Goal: Task Accomplishment & Management: Use online tool/utility

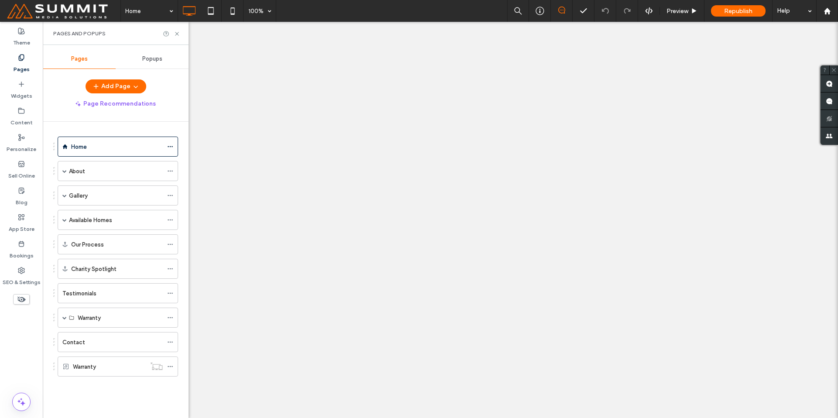
click at [65, 195] on span at bounding box center [64, 195] width 4 height 4
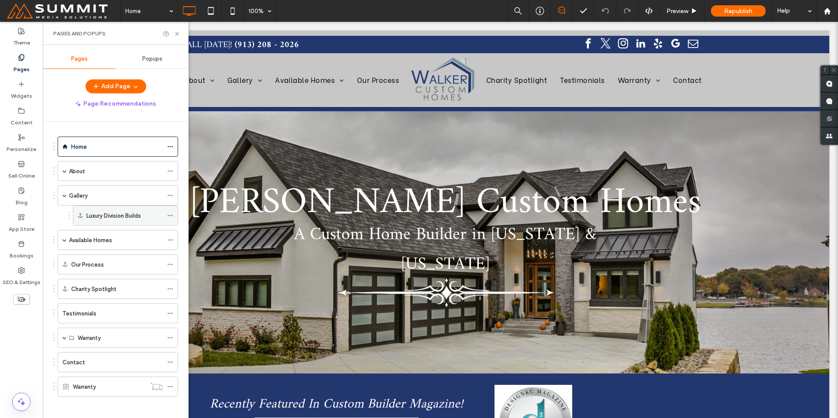
click at [92, 214] on label "Luxury Division Builds" at bounding box center [113, 215] width 55 height 15
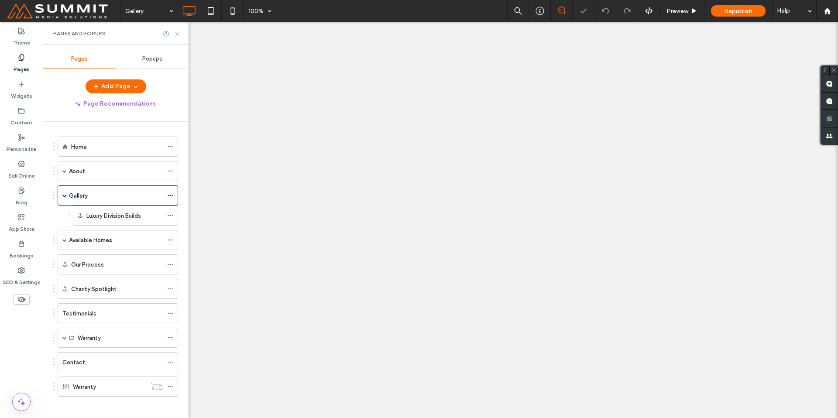
click at [176, 33] on use at bounding box center [176, 33] width 3 height 3
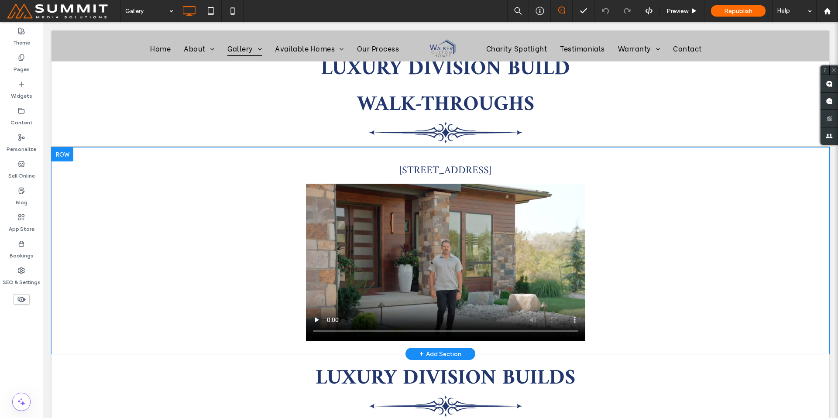
scroll to position [1203, 0]
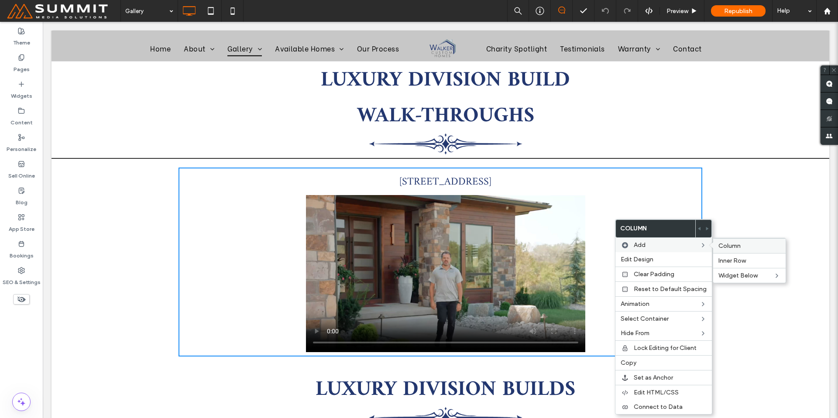
click at [728, 245] on span "Column" at bounding box center [730, 245] width 22 height 7
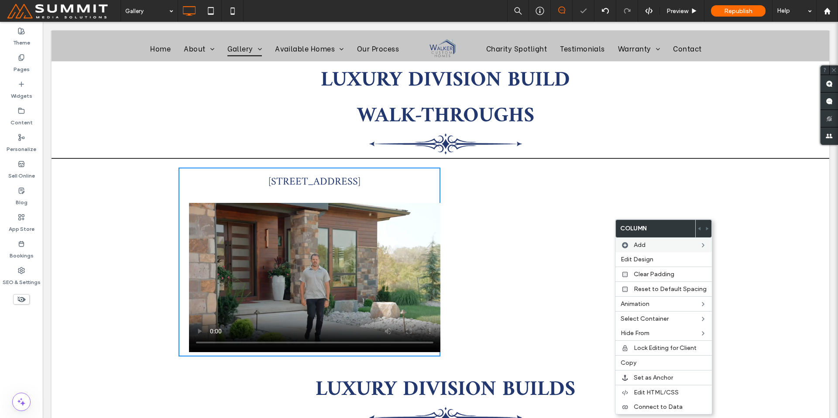
click at [544, 218] on div "Click To Paste Click To Paste" at bounding box center [571, 262] width 262 height 189
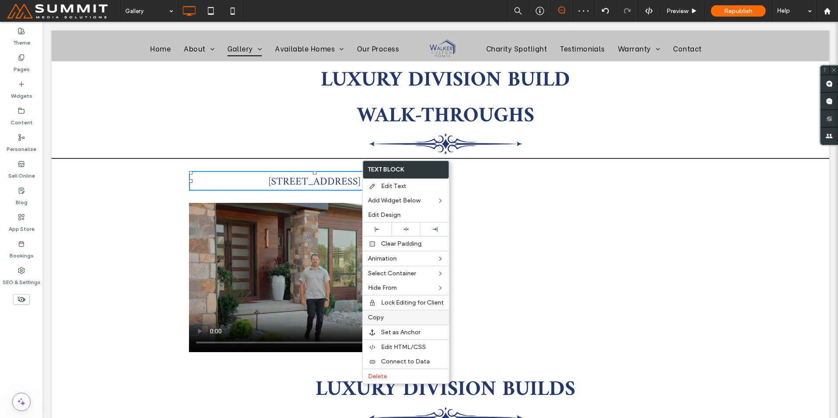
click at [416, 314] on label "Copy" at bounding box center [406, 317] width 76 height 7
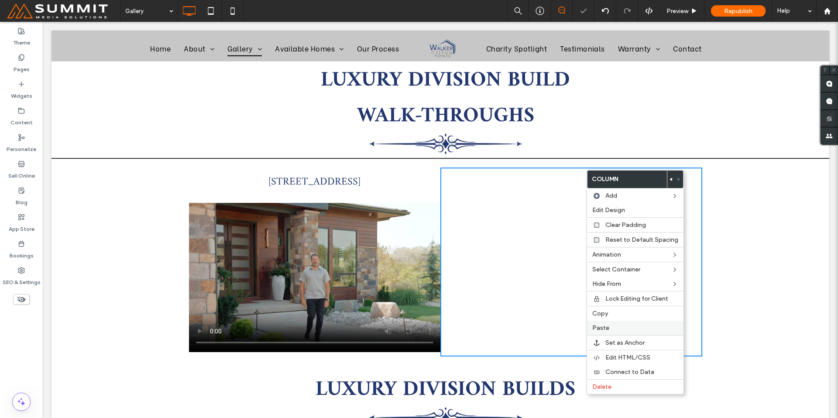
click at [630, 324] on label "Paste" at bounding box center [635, 327] width 86 height 7
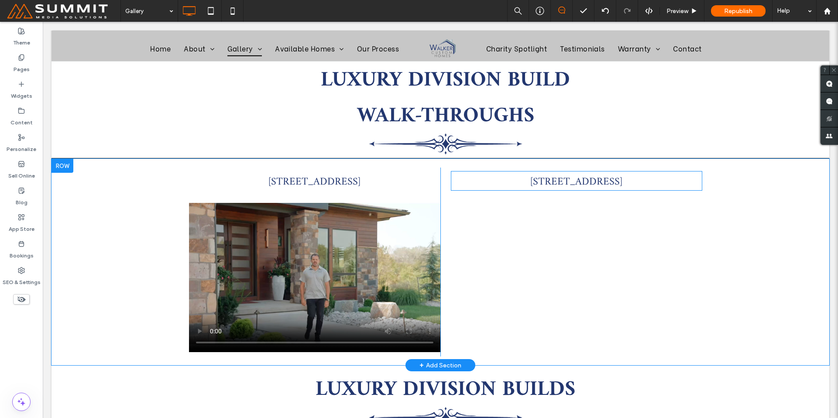
click at [622, 173] on span "[STREET_ADDRESS]" at bounding box center [576, 182] width 92 height 18
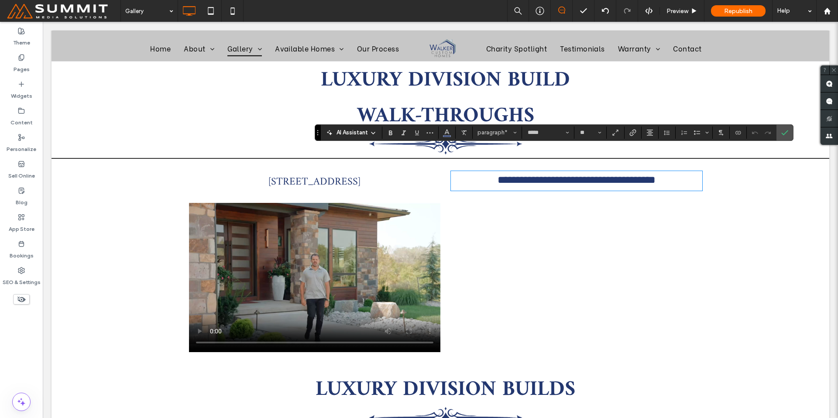
click at [656, 175] on span "**********" at bounding box center [577, 180] width 158 height 10
drag, startPoint x: 673, startPoint y: 160, endPoint x: 482, endPoint y: 154, distance: 190.9
click at [482, 172] on p "**********" at bounding box center [576, 180] width 251 height 16
paste div
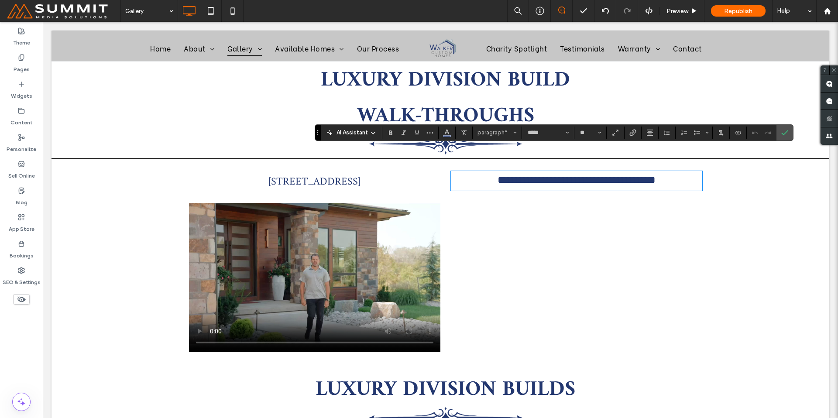
type input "**********"
type input "**"
type input "*****"
type input "**"
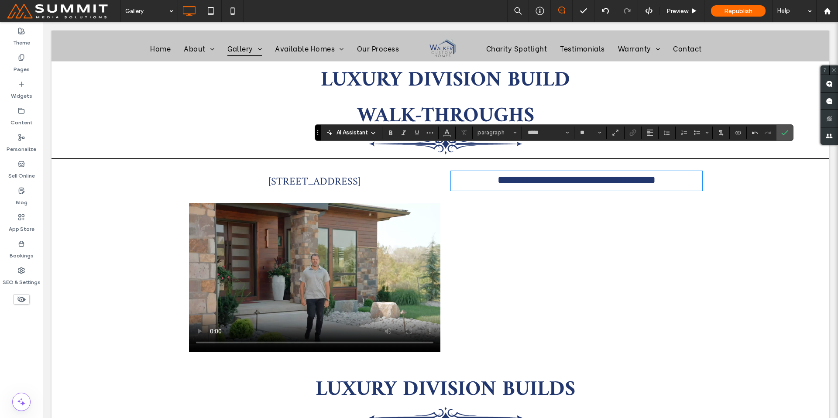
drag, startPoint x: 479, startPoint y: 155, endPoint x: 472, endPoint y: 179, distance: 25.1
click at [498, 175] on span "**********" at bounding box center [577, 180] width 158 height 10
click at [572, 240] on div "**********" at bounding box center [571, 262] width 262 height 189
click at [784, 133] on icon "Confirm" at bounding box center [784, 132] width 7 height 7
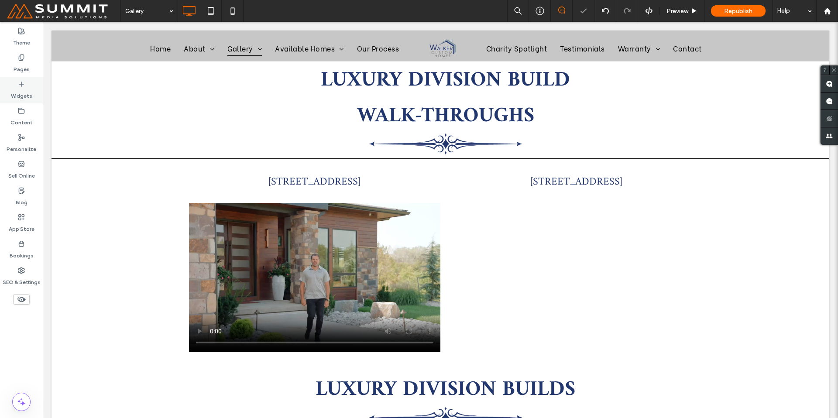
click at [32, 97] on div "Widgets" at bounding box center [21, 90] width 43 height 27
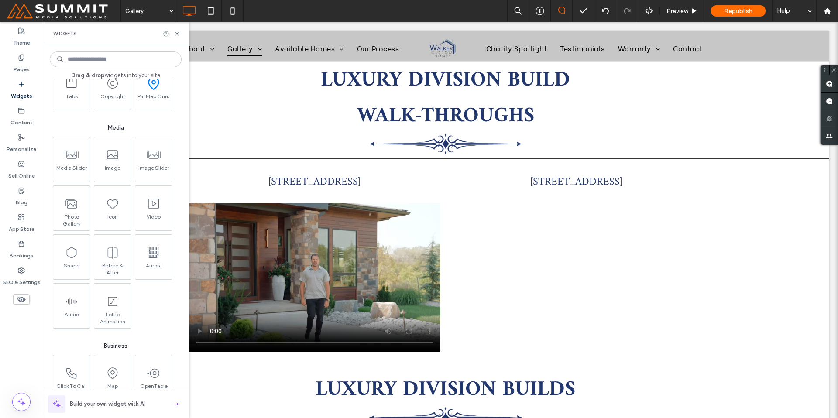
scroll to position [705, 0]
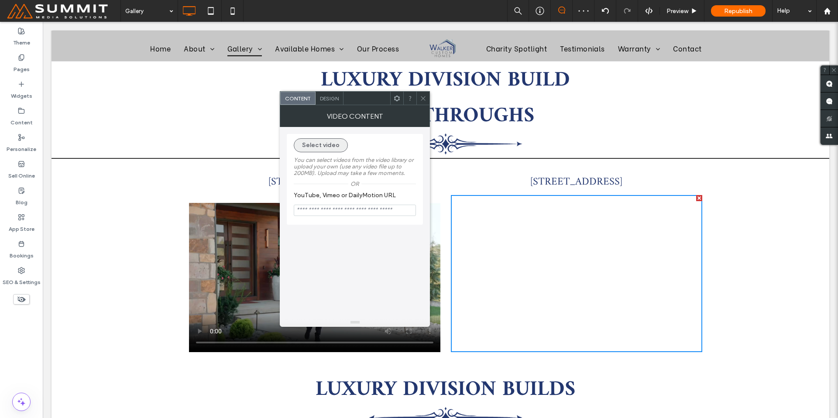
click at [321, 144] on button "Select video" at bounding box center [321, 145] width 54 height 14
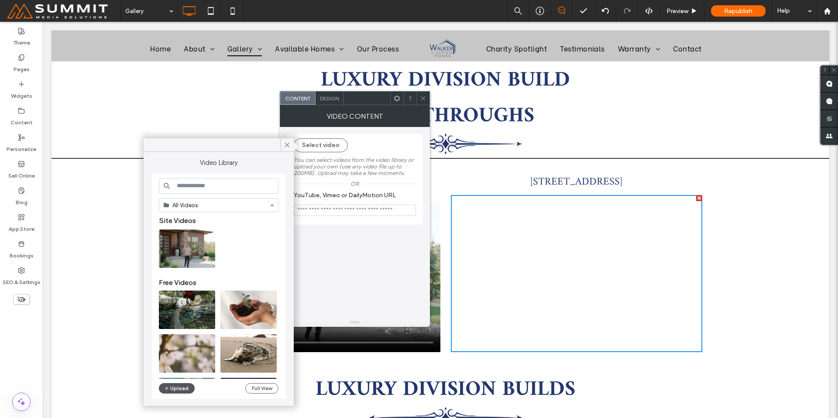
click at [178, 389] on button "Upload" at bounding box center [177, 388] width 36 height 10
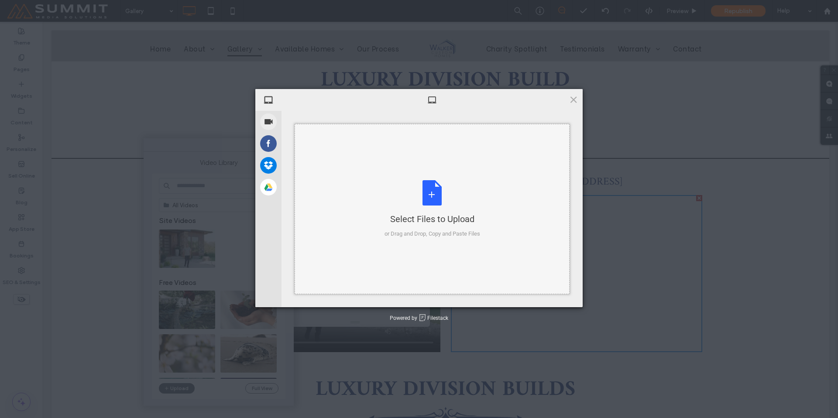
click at [441, 196] on div "Select Files to Upload or Drag and Drop, Copy and Paste Files" at bounding box center [433, 209] width 96 height 58
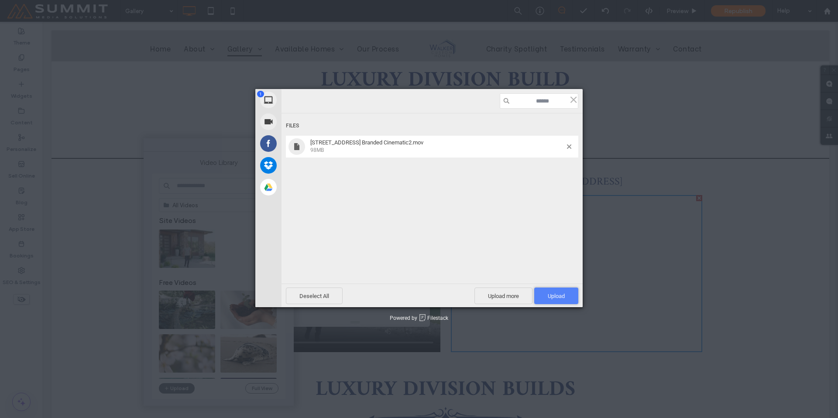
click at [557, 297] on span "Upload 1" at bounding box center [556, 296] width 17 height 7
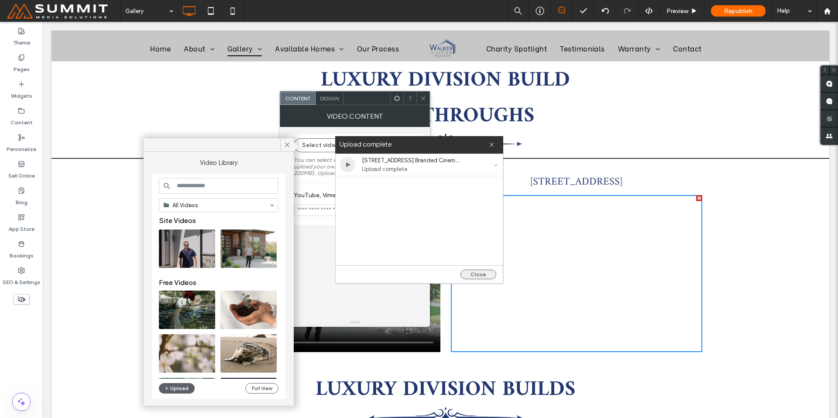
click at [481, 273] on button "Close" at bounding box center [479, 275] width 36 height 10
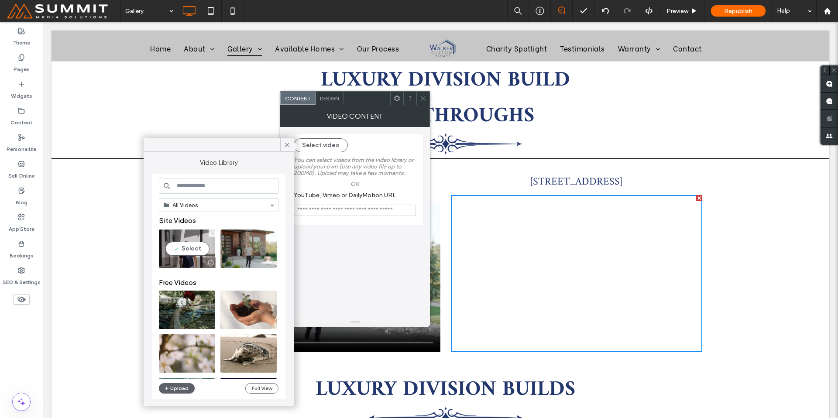
click at [186, 247] on video at bounding box center [187, 249] width 56 height 38
type input "**********"
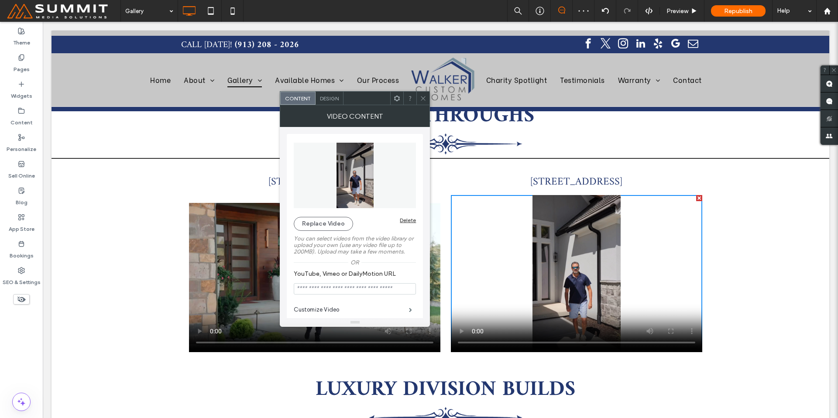
click at [420, 93] on span at bounding box center [423, 98] width 7 height 13
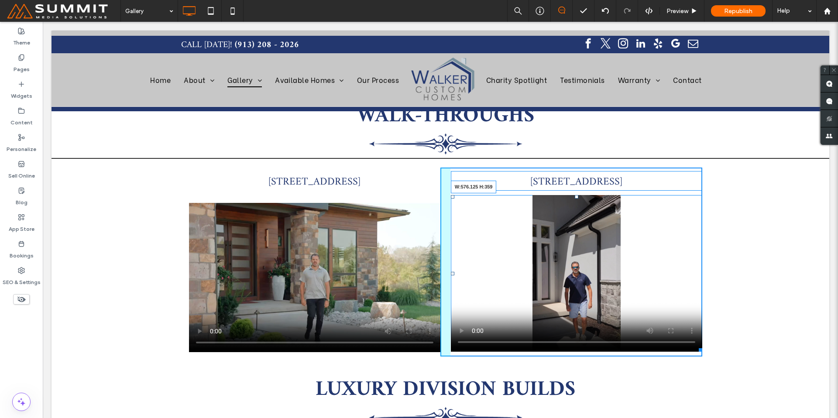
drag, startPoint x: 698, startPoint y: 326, endPoint x: 724, endPoint y: 326, distance: 26.2
click at [724, 326] on div "29501 E Major Rd, Blue Springs, MO 64029 Click To Paste Click To Paste Click To…" at bounding box center [441, 262] width 778 height 206
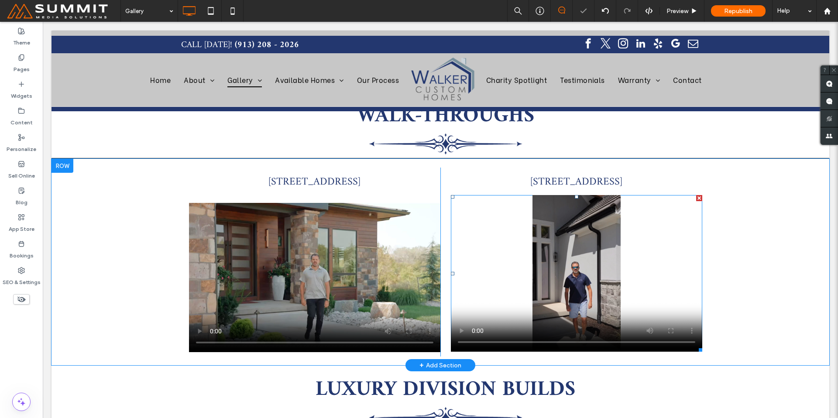
click at [457, 305] on span at bounding box center [576, 273] width 251 height 157
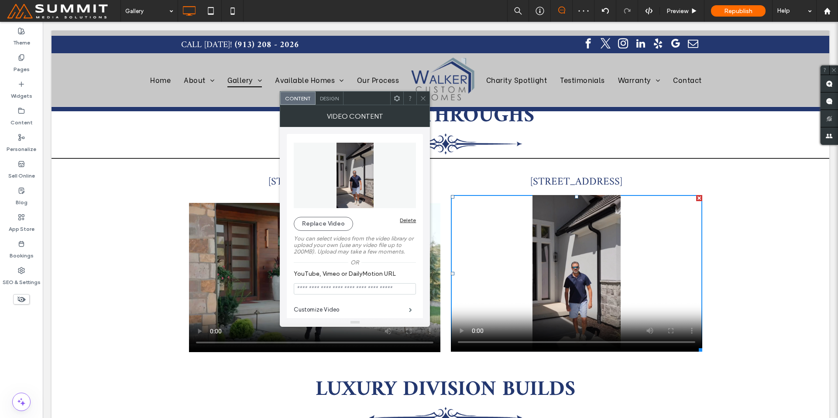
drag, startPoint x: 425, startPoint y: 88, endPoint x: 473, endPoint y: 113, distance: 53.9
click at [425, 88] on img at bounding box center [443, 80] width 70 height 48
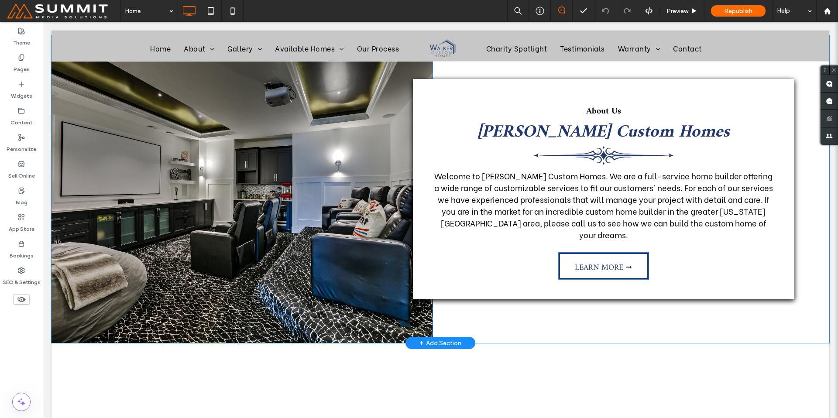
scroll to position [500, 0]
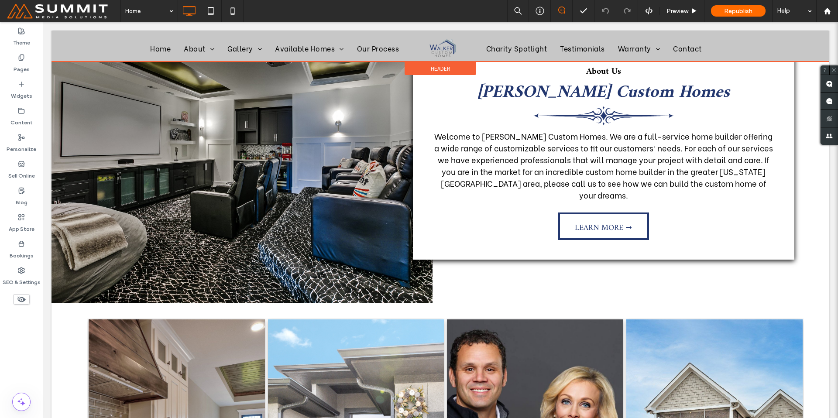
click at [241, 50] on div at bounding box center [441, 46] width 778 height 31
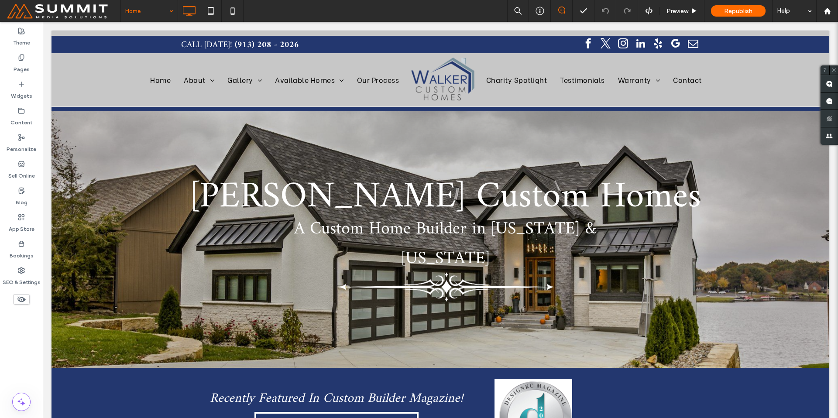
scroll to position [0, 0]
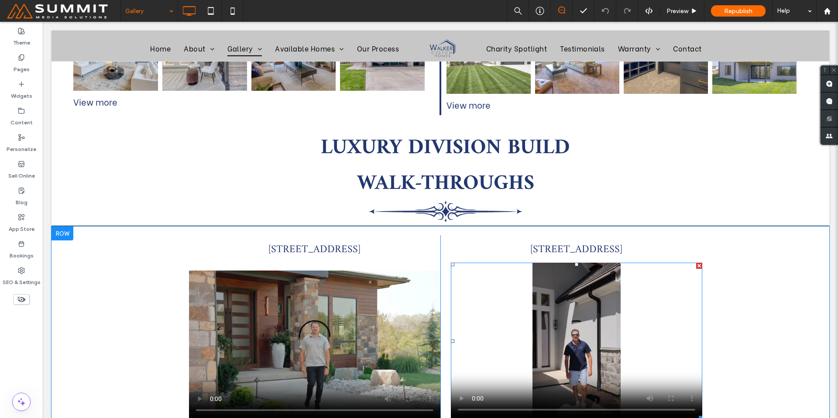
scroll to position [1124, 0]
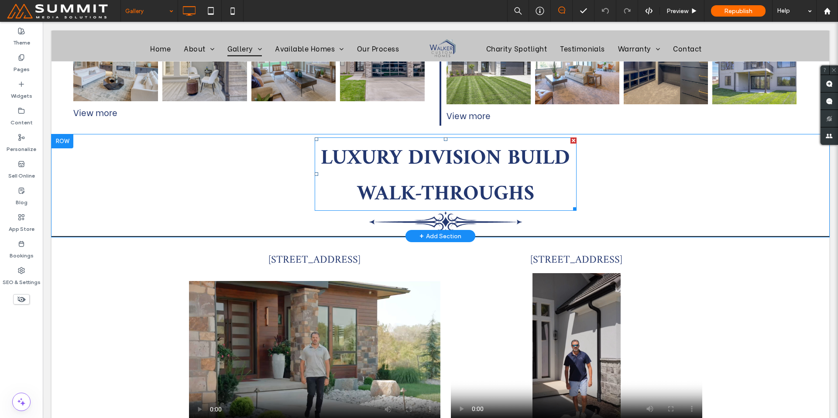
click at [475, 140] on strong "LUXURY DIVISION BUILD WALK-THROUGHS" at bounding box center [445, 176] width 249 height 72
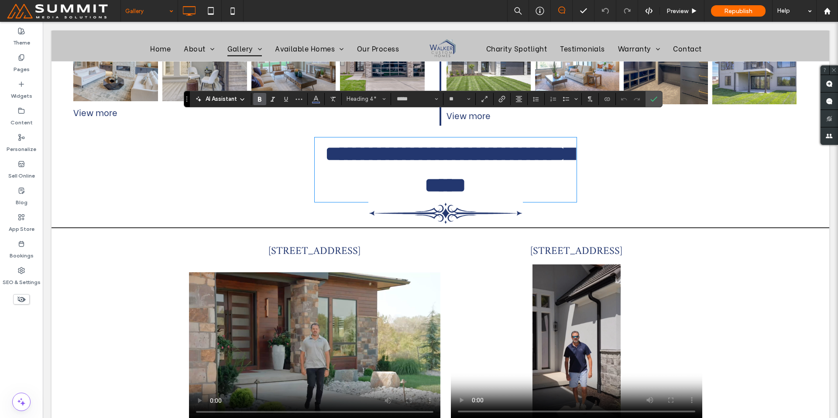
scroll to position [2, 0]
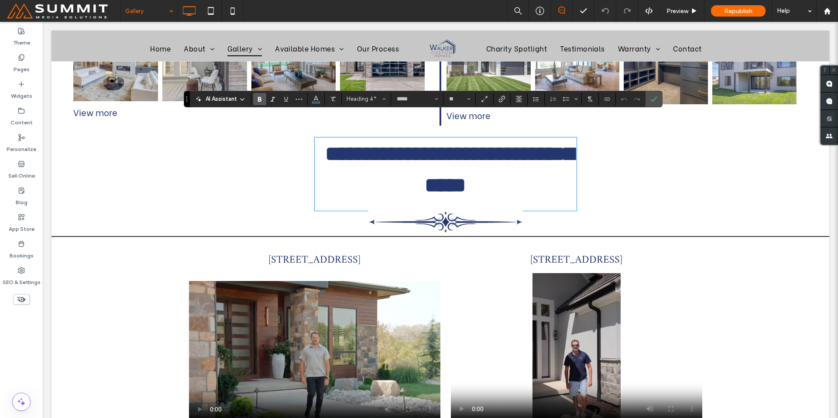
click at [492, 144] on strong "**********" at bounding box center [449, 170] width 249 height 52
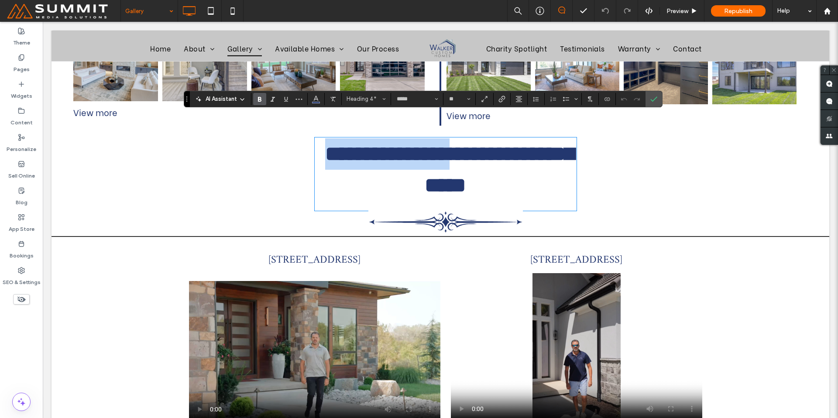
drag, startPoint x: 452, startPoint y: 129, endPoint x: 303, endPoint y: 123, distance: 149.0
click at [303, 138] on div "**********" at bounding box center [441, 185] width 524 height 95
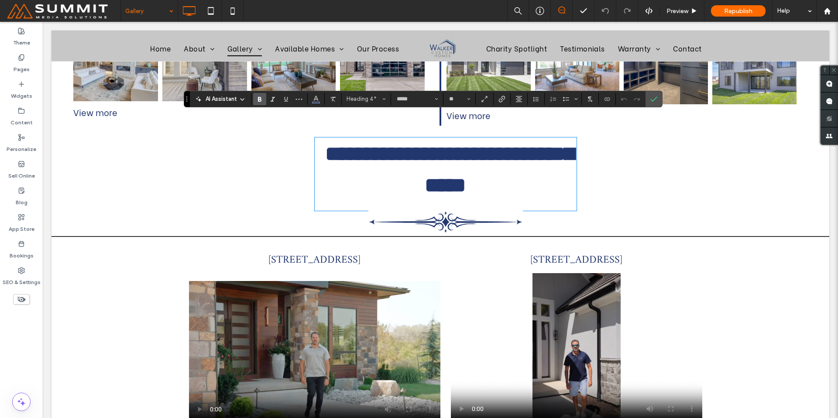
scroll to position [1, 0]
click at [655, 96] on icon "Confirm" at bounding box center [653, 99] width 7 height 7
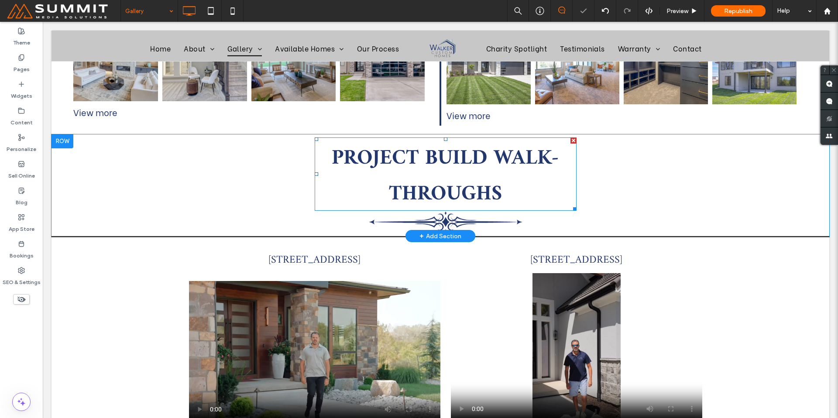
click at [540, 177] on h4 "PROJECT BUILD WALK-THROUGHS" at bounding box center [445, 174] width 261 height 72
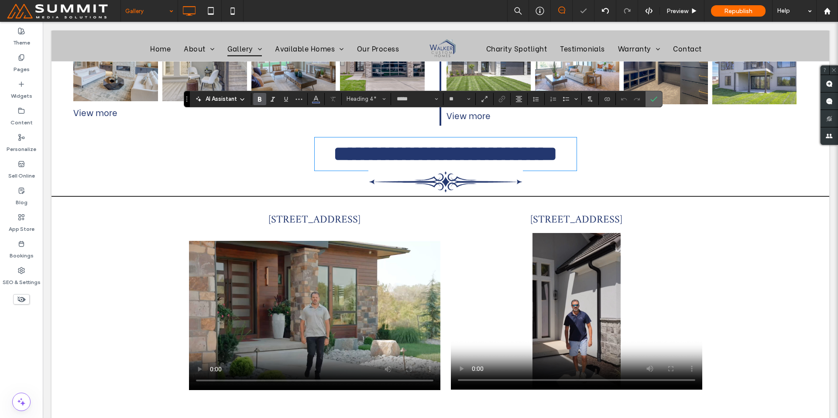
click at [650, 101] on icon "Confirm" at bounding box center [653, 99] width 7 height 7
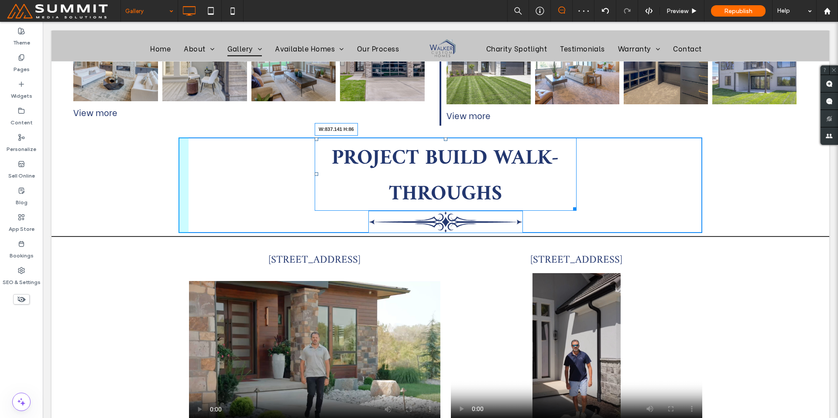
drag, startPoint x: 572, startPoint y: 182, endPoint x: 624, endPoint y: 177, distance: 52.2
click at [624, 177] on div "PAST PROJECTS GALLERY At Walker Custom Homes, we offer new home construction an…" at bounding box center [441, 253] width 778 height 2533
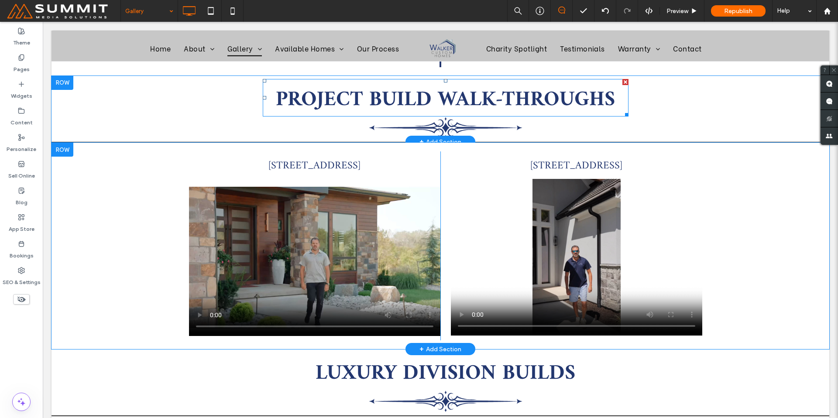
scroll to position [1179, 0]
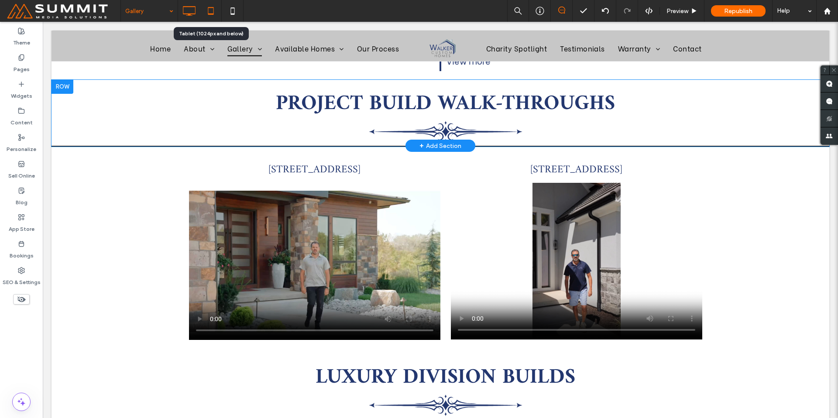
drag, startPoint x: 205, startPoint y: 14, endPoint x: 221, endPoint y: 144, distance: 130.2
click at [205, 14] on icon at bounding box center [210, 10] width 17 height 17
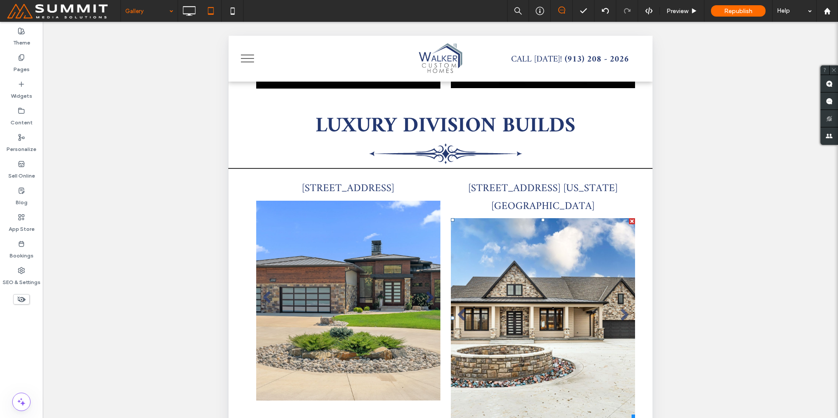
scroll to position [1162, 0]
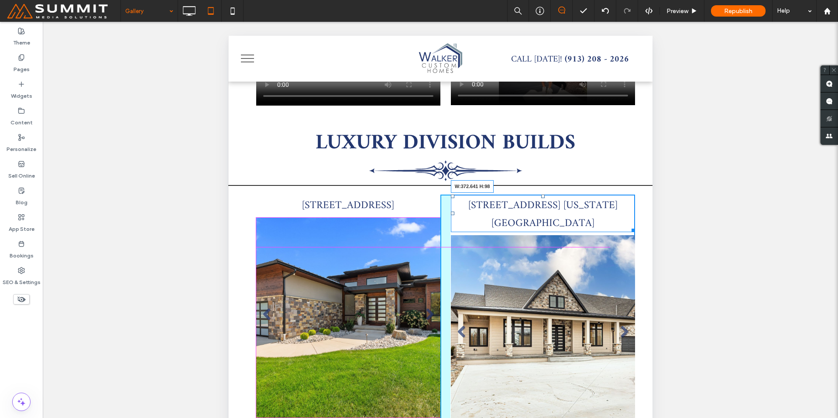
drag, startPoint x: 626, startPoint y: 223, endPoint x: 607, endPoint y: 224, distance: 18.4
click at [607, 224] on div "16001 Ess Road Kansas City, MO 64136 W:372.641 H:98" at bounding box center [543, 214] width 184 height 38
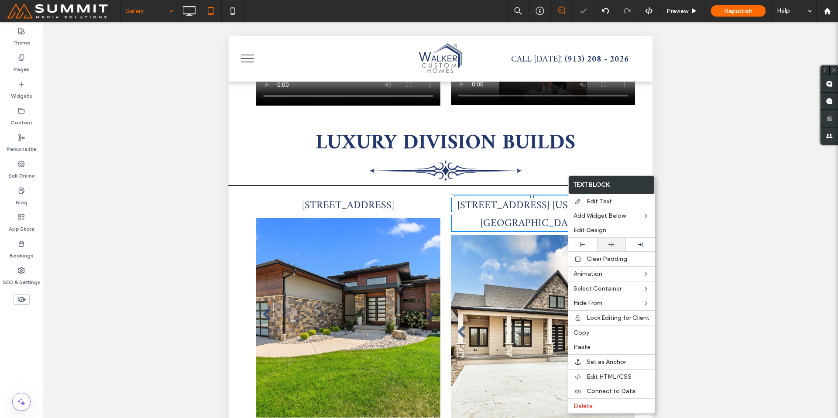
click at [609, 242] on div at bounding box center [611, 245] width 29 height 14
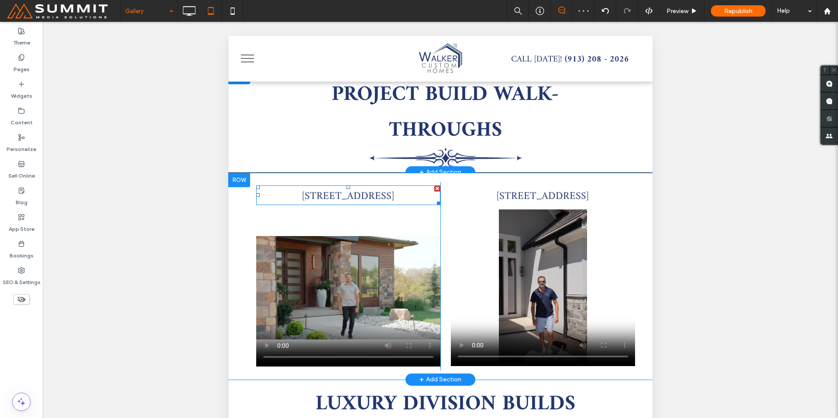
scroll to position [882, 0]
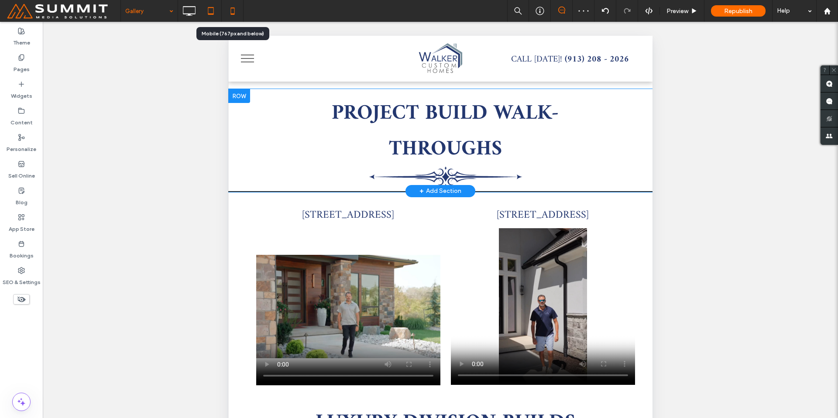
click at [230, 11] on icon at bounding box center [232, 10] width 17 height 17
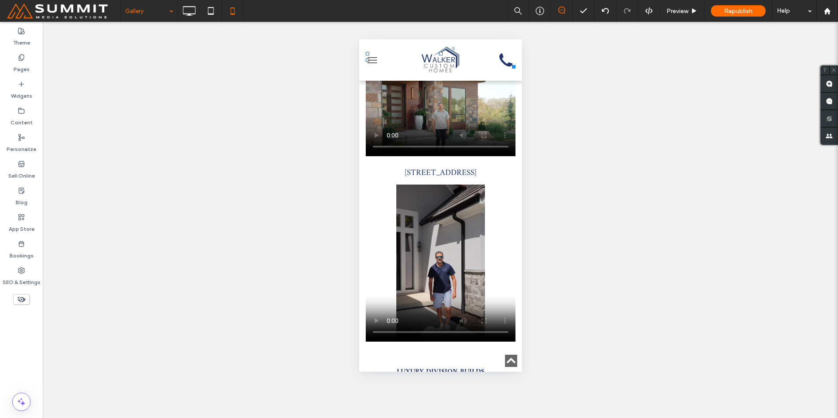
scroll to position [1853, 0]
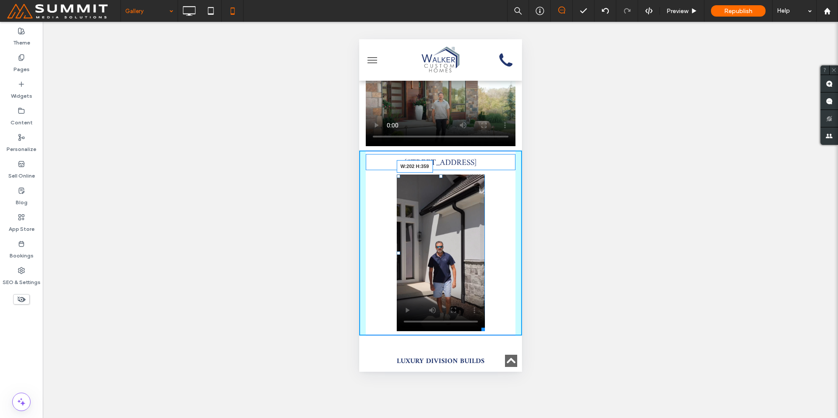
drag, startPoint x: 507, startPoint y: 318, endPoint x: 679, endPoint y: 141, distance: 246.6
click at [479, 325] on div at bounding box center [481, 328] width 7 height 7
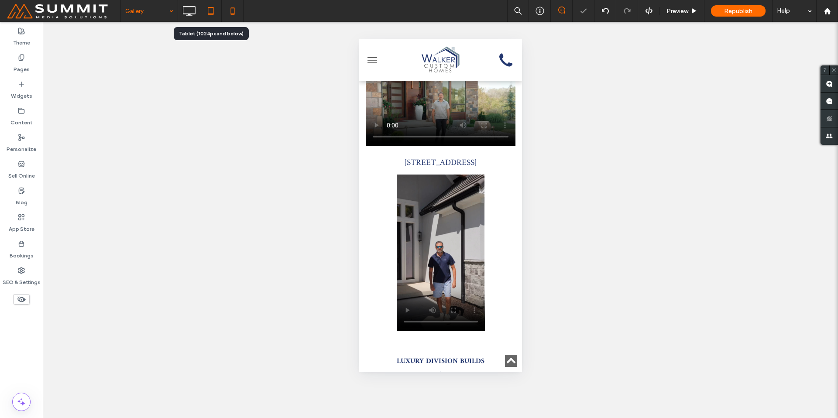
click at [209, 8] on use at bounding box center [211, 10] width 6 height 7
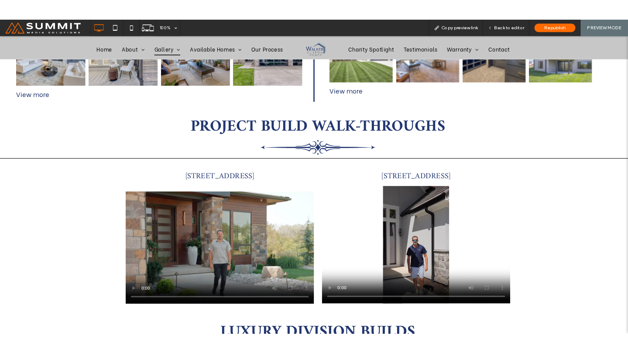
scroll to position [1176, 0]
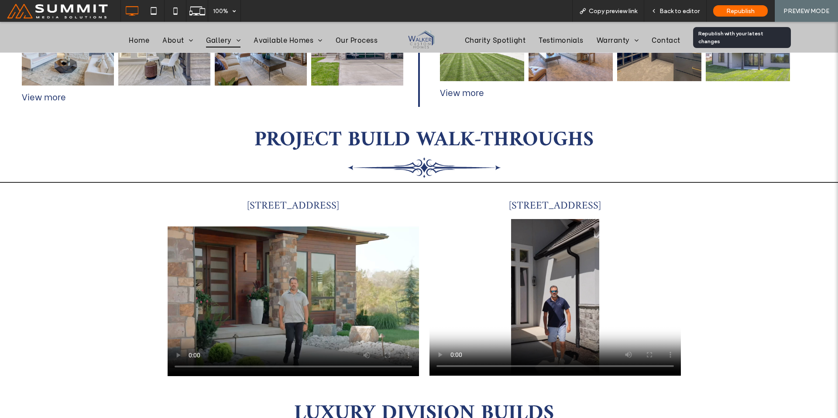
click at [718, 12] on div "Republish" at bounding box center [740, 10] width 55 height 11
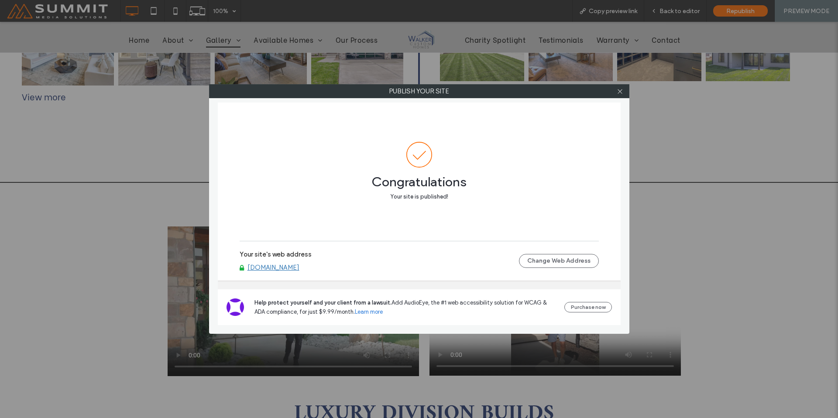
click at [299, 269] on link "[DOMAIN_NAME]" at bounding box center [274, 268] width 52 height 8
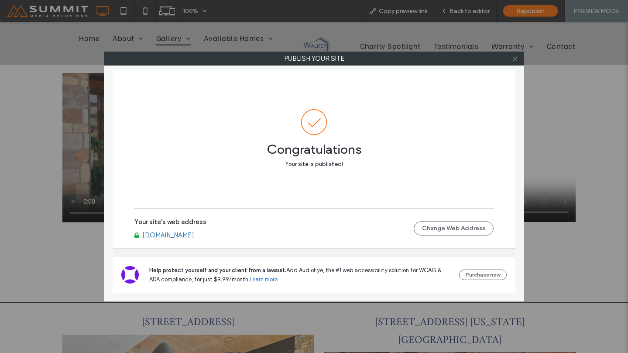
click at [518, 59] on icon at bounding box center [515, 58] width 7 height 7
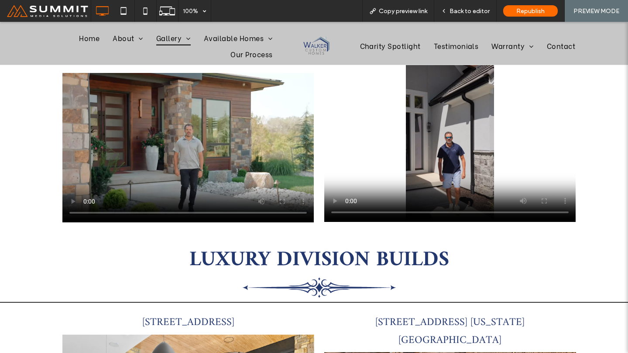
click at [28, 11] on span at bounding box center [49, 10] width 84 height 17
